Goal: Information Seeking & Learning: Find specific fact

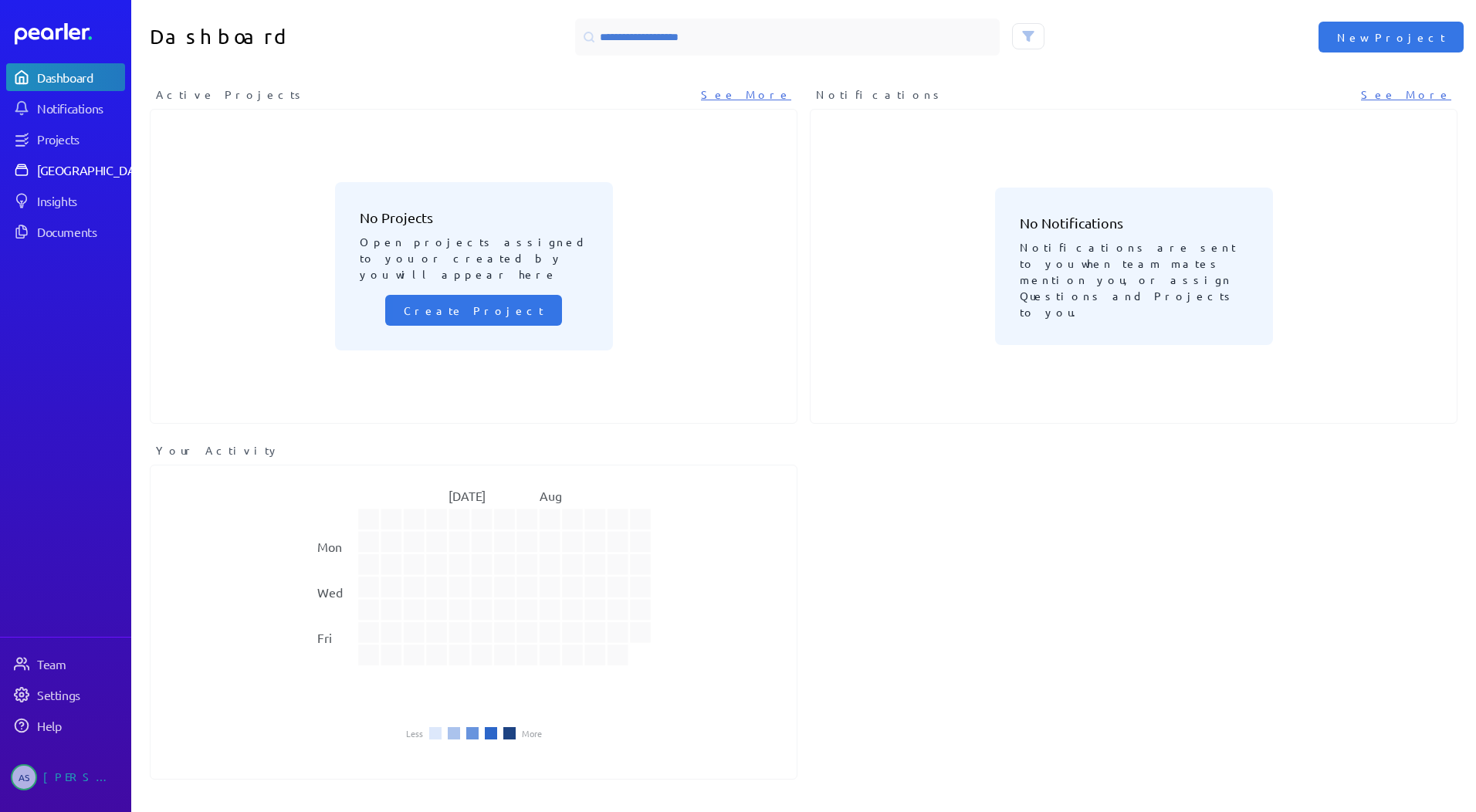
click at [79, 169] on div "[GEOGRAPHIC_DATA]" at bounding box center [95, 169] width 115 height 16
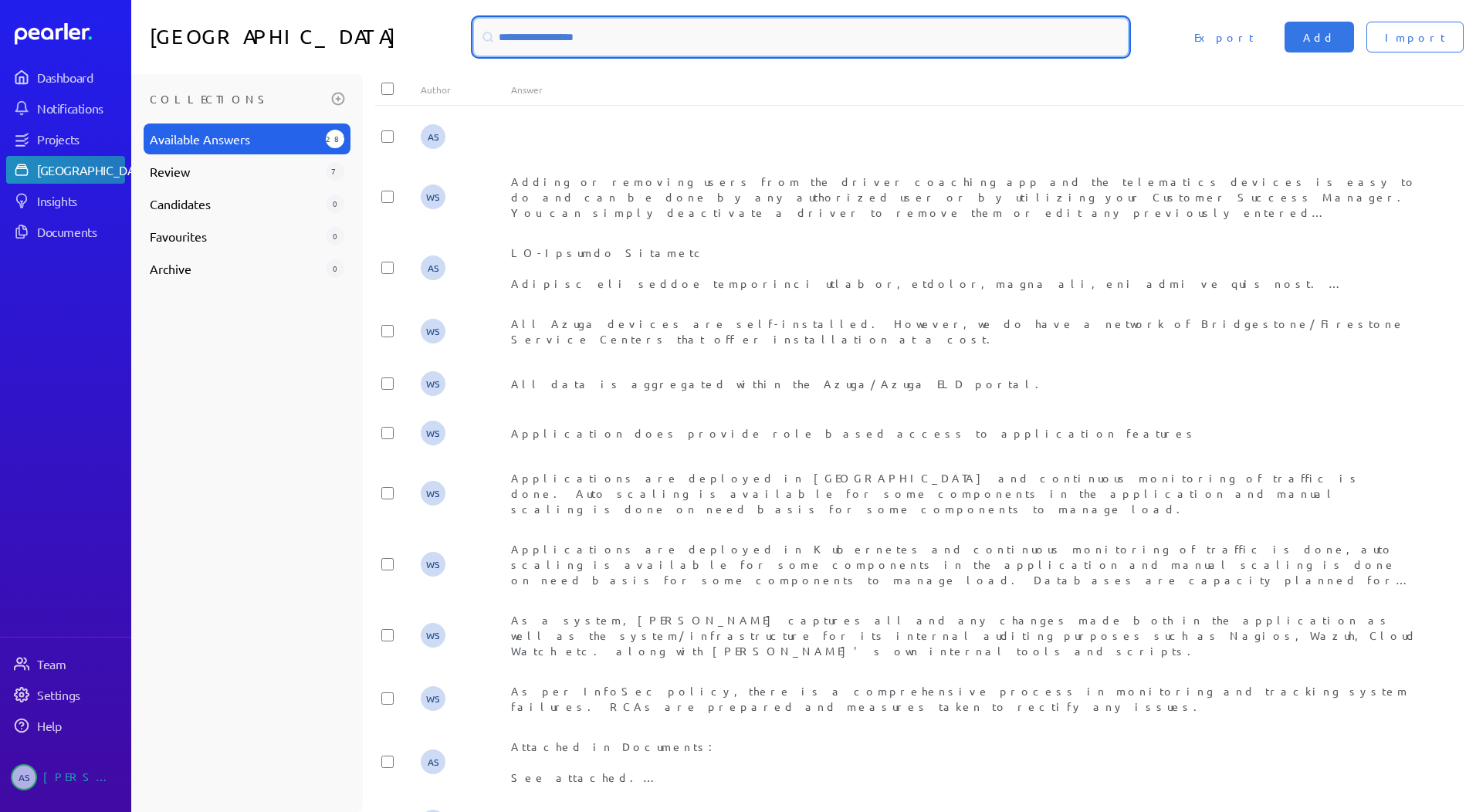
click at [593, 47] on input at bounding box center [801, 37] width 654 height 37
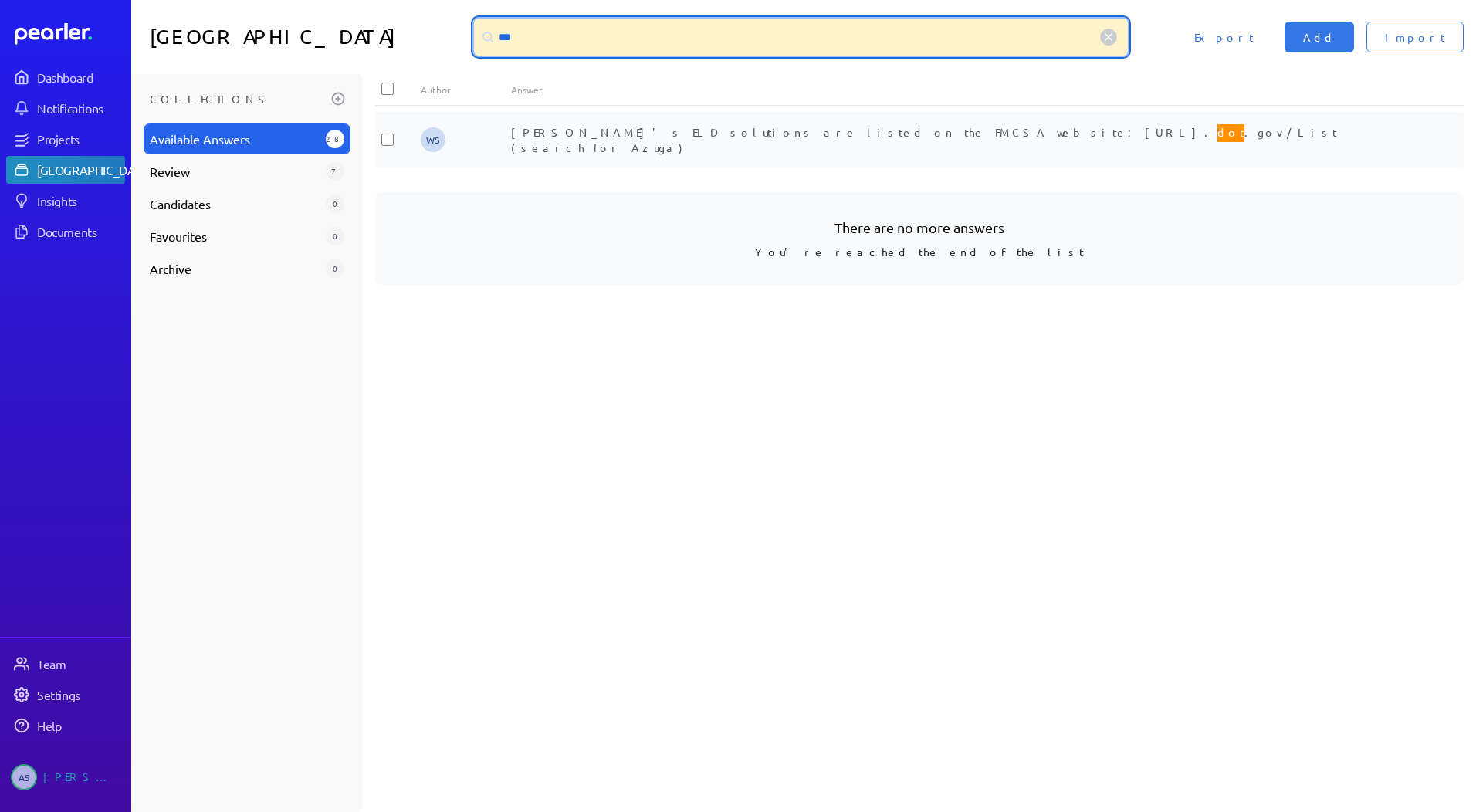
type input "***"
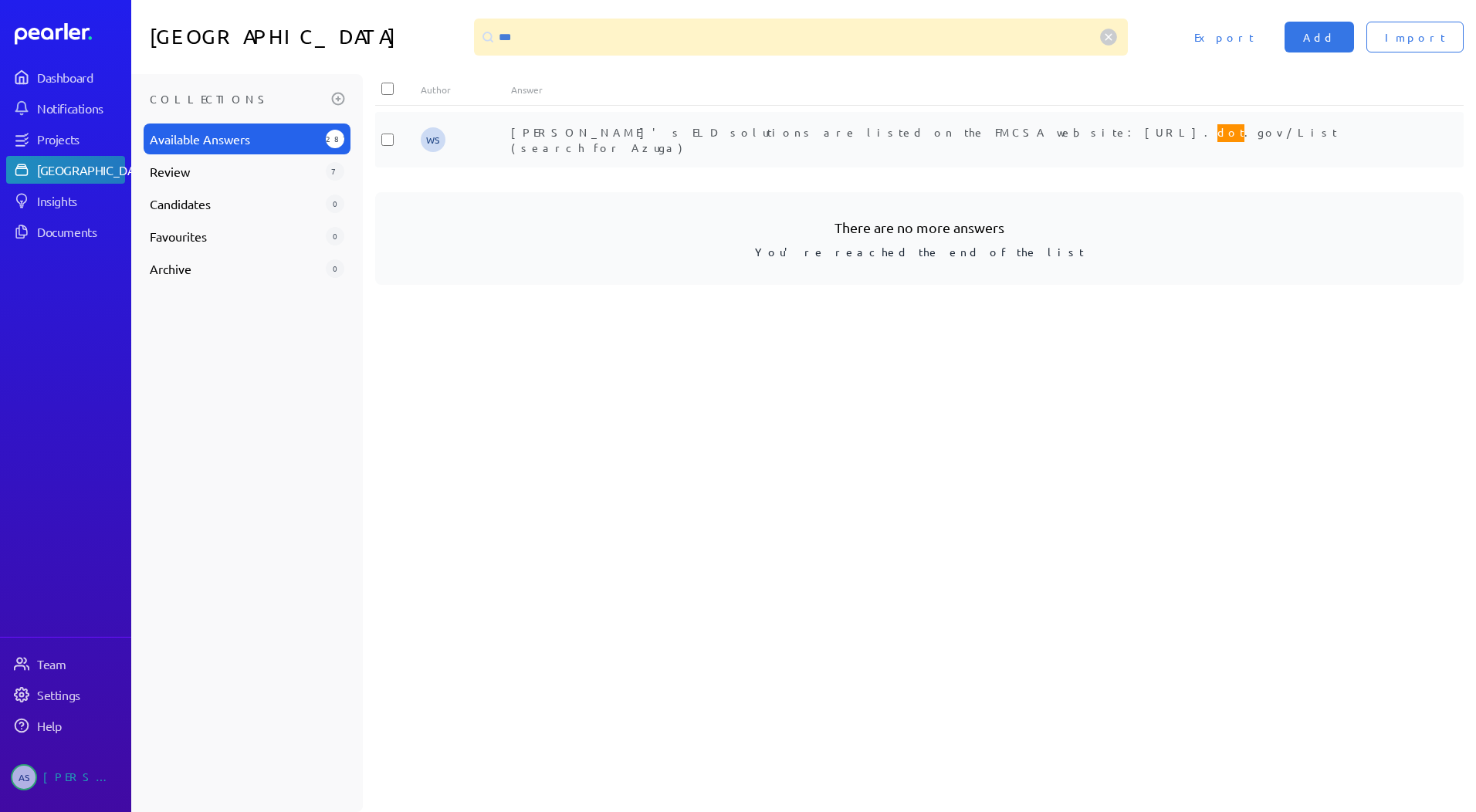
click at [566, 131] on span "[PERSON_NAME]'s ELD solutions are listed on the FMCSA website: [URL]. dot .gov/…" at bounding box center [924, 137] width 826 height 32
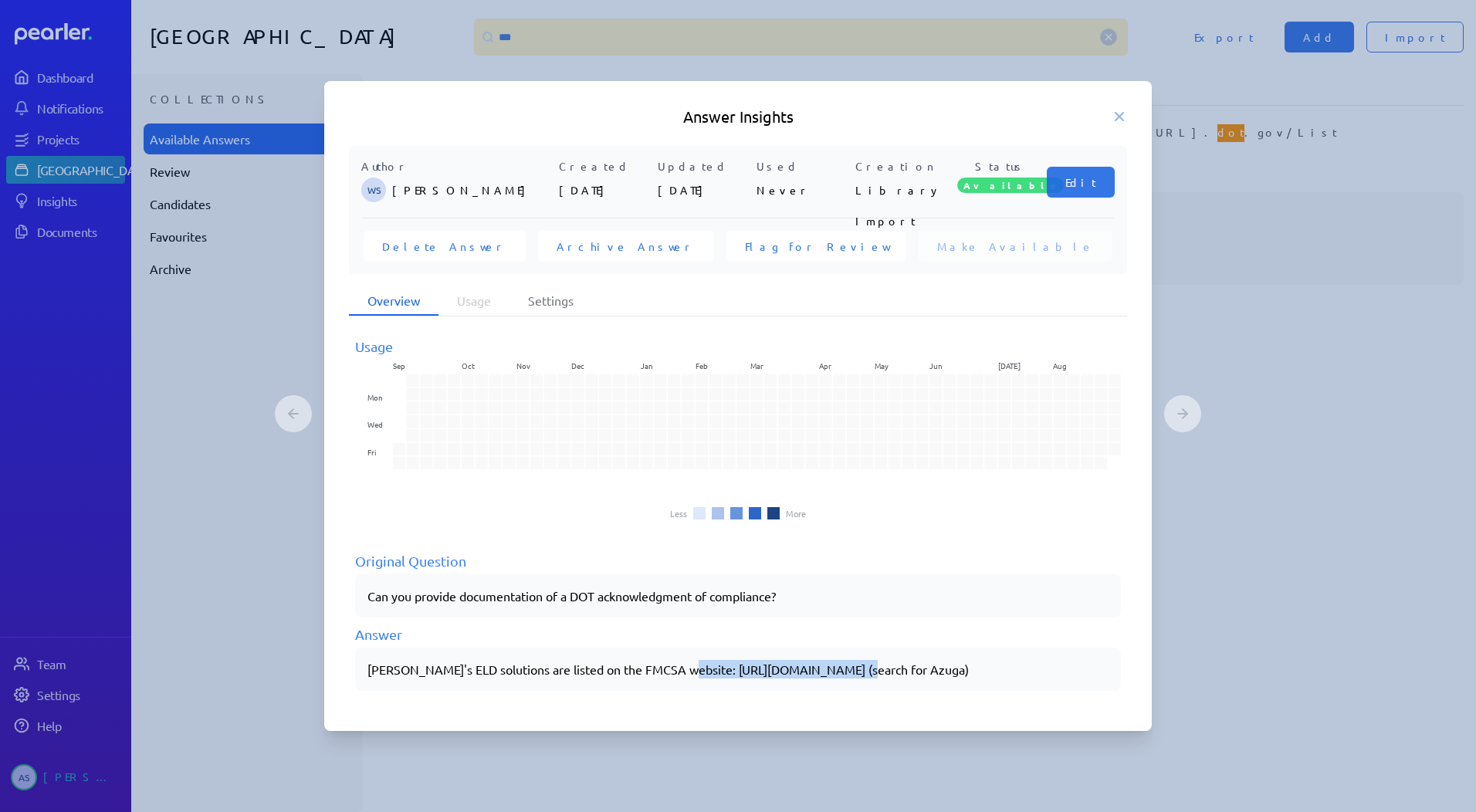
drag, startPoint x: 679, startPoint y: 665, endPoint x: 846, endPoint y: 657, distance: 167.2
click at [846, 657] on div "[PERSON_NAME]'s ELD solutions are listed on the FMCSA website: [URL][DOMAIN_NAM…" at bounding box center [738, 669] width 766 height 44
drag, startPoint x: 846, startPoint y: 657, endPoint x: 820, endPoint y: 668, distance: 28.2
copy div "[URL][DOMAIN_NAME]"
click at [1125, 120] on icon at bounding box center [1120, 116] width 16 height 16
